Goal: Task Accomplishment & Management: Manage account settings

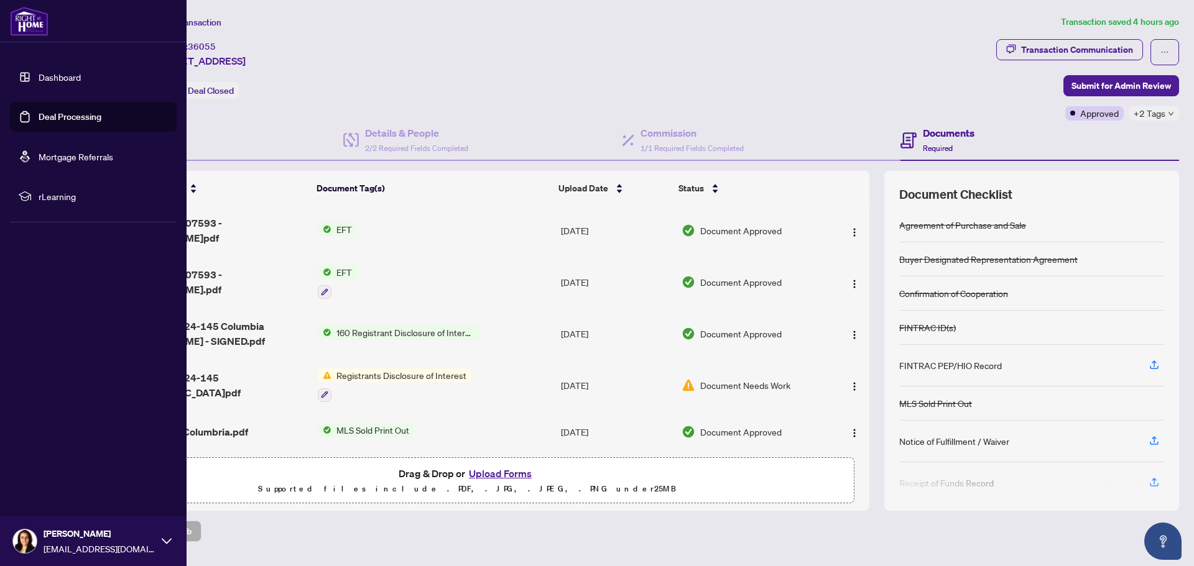
click at [62, 118] on link "Deal Processing" at bounding box center [70, 116] width 63 height 11
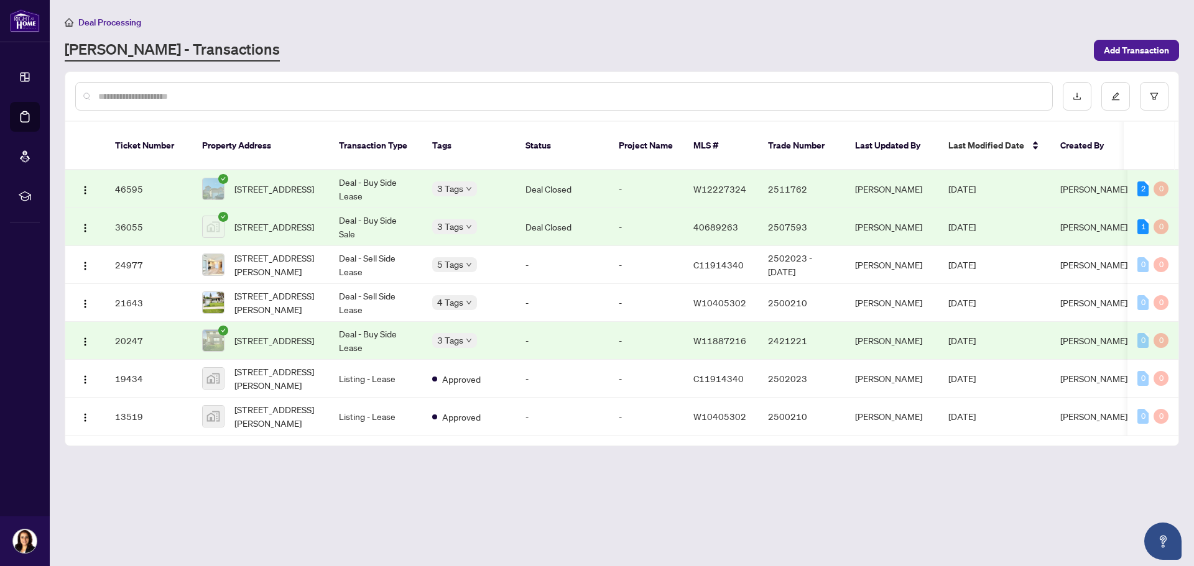
click at [361, 176] on td "Deal - Buy Side Lease" at bounding box center [375, 189] width 93 height 38
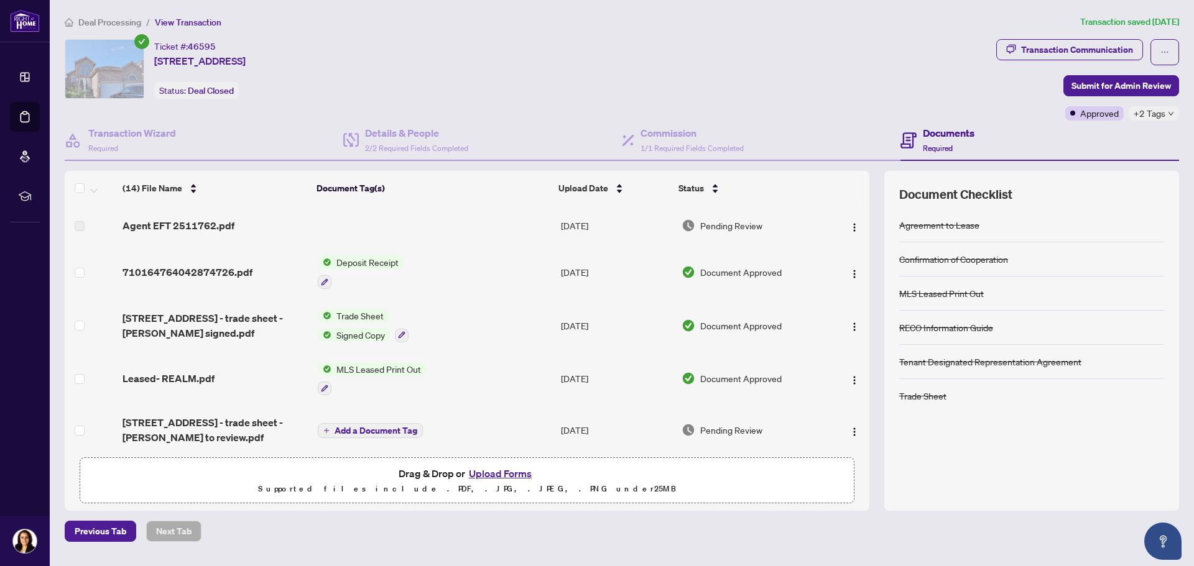
click at [1160, 115] on span "+2 Tags" at bounding box center [1149, 113] width 32 height 14
click at [989, 83] on div "Ticket #: 46595 5527 Loonlake Ave, Mississauga, Ontario L4E 4R1, Canada Status:…" at bounding box center [528, 69] width 926 height 60
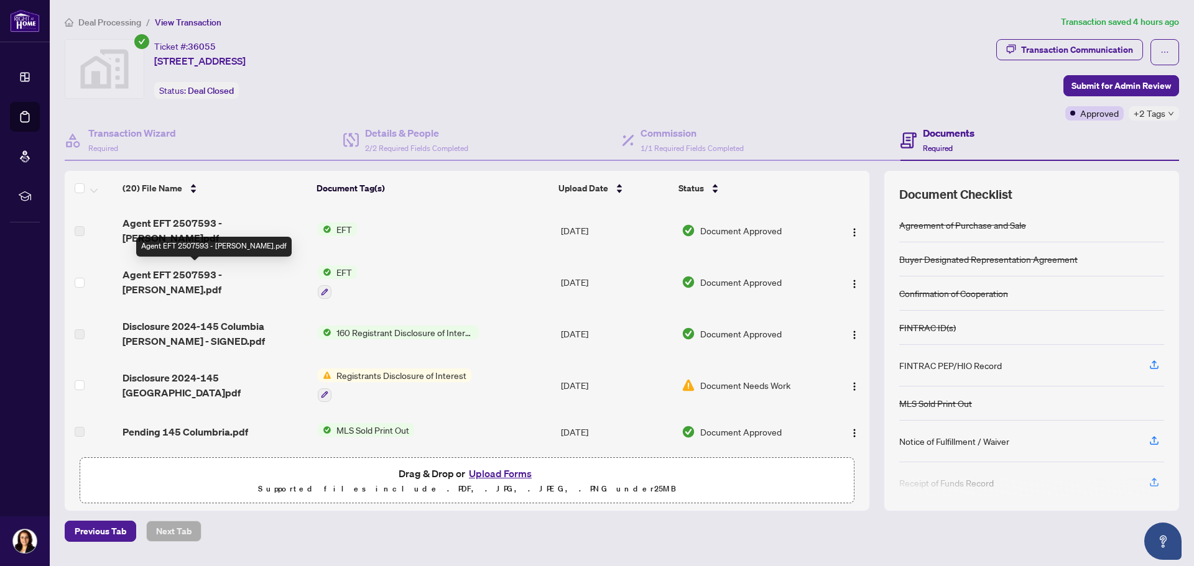
click at [170, 270] on span "Agent EFT 2507593 - [PERSON_NAME].pdf" at bounding box center [214, 282] width 185 height 30
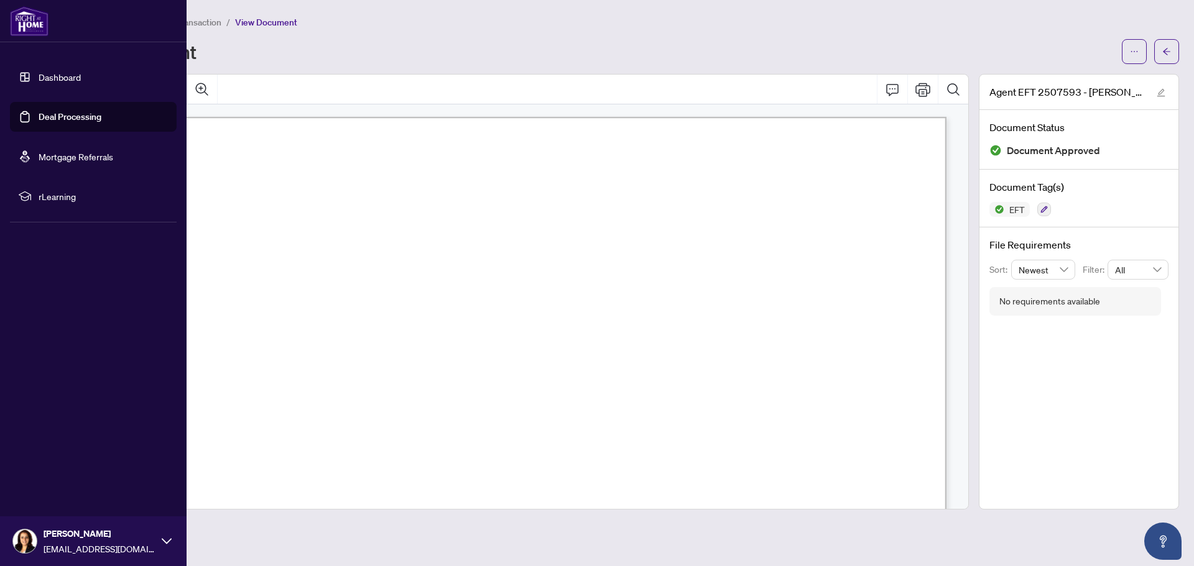
click at [44, 75] on link "Dashboard" at bounding box center [60, 76] width 42 height 11
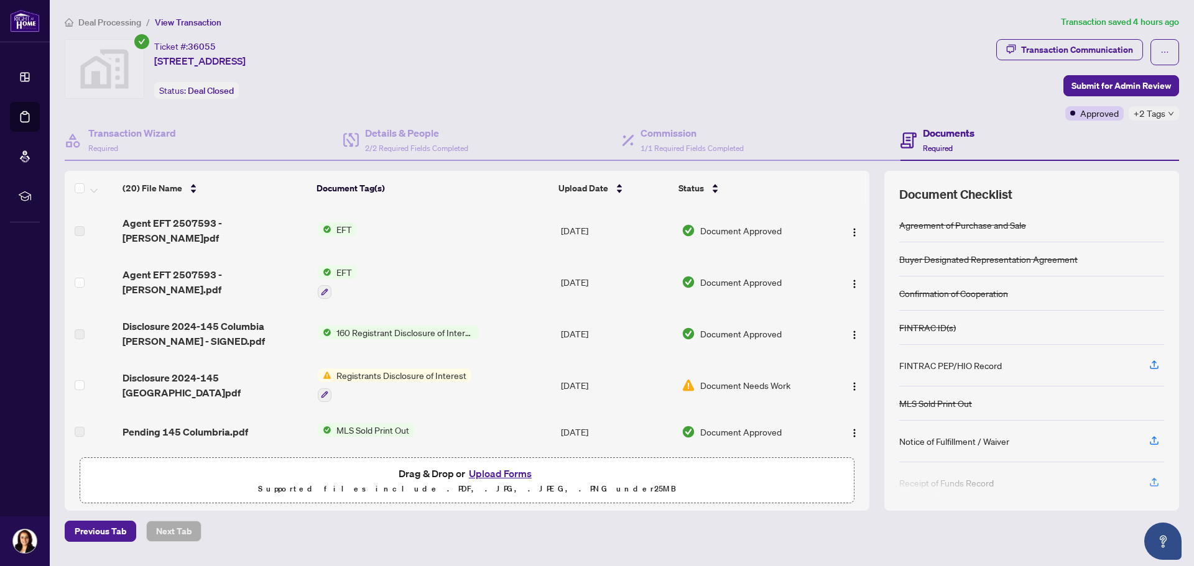
click at [348, 223] on span "EFT" at bounding box center [343, 230] width 25 height 14
click at [194, 226] on span "Agent EFT 2507593 - [PERSON_NAME]pdf" at bounding box center [214, 231] width 185 height 30
click at [357, 219] on td "EFT" at bounding box center [434, 231] width 243 height 50
click at [356, 219] on td "EFT" at bounding box center [434, 231] width 243 height 50
